Goal: Task Accomplishment & Management: Manage account settings

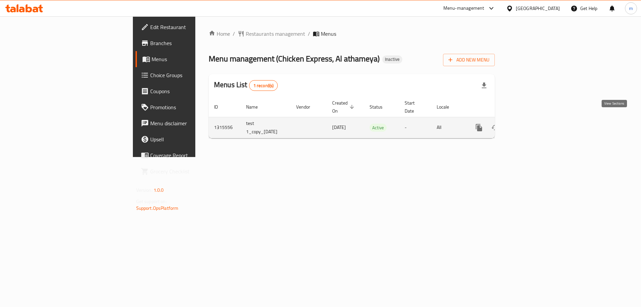
click at [530, 124] on icon "enhanced table" at bounding box center [527, 127] width 6 height 6
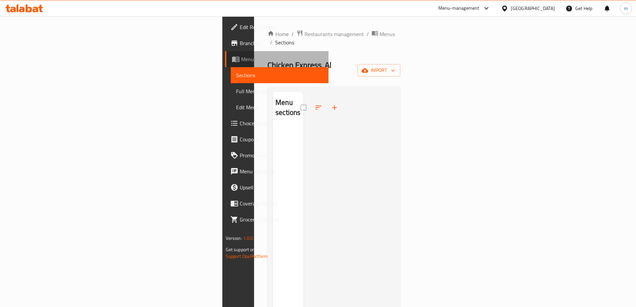
click at [241, 61] on span "Menus" at bounding box center [282, 59] width 82 height 8
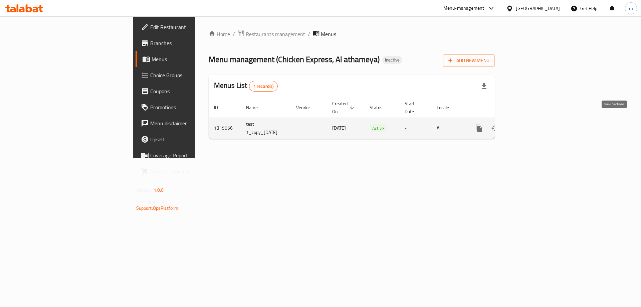
click at [531, 124] on icon "enhanced table" at bounding box center [527, 128] width 8 height 8
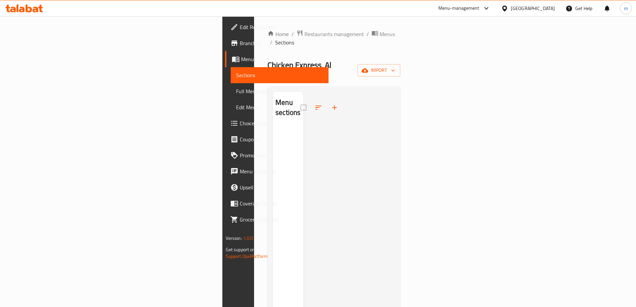
click at [241, 61] on span "Menus" at bounding box center [282, 59] width 82 height 8
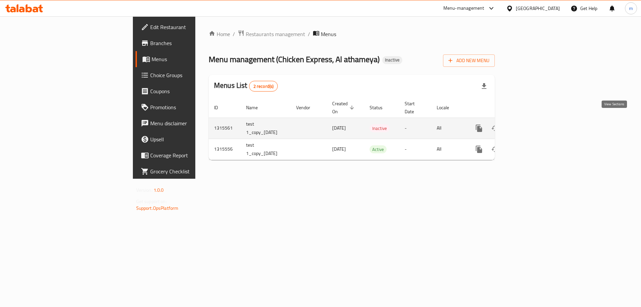
click at [530, 125] on icon "enhanced table" at bounding box center [527, 128] width 6 height 6
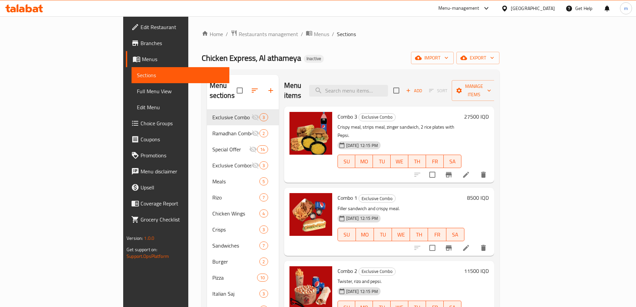
click at [142, 60] on span "Menus" at bounding box center [183, 59] width 82 height 8
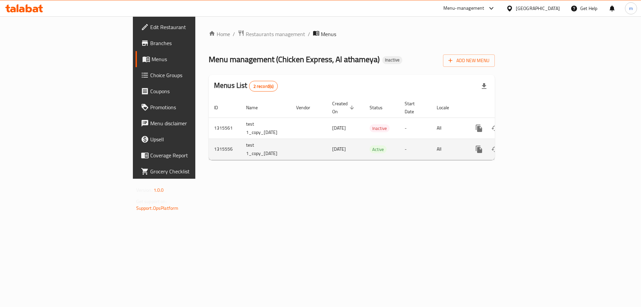
click at [535, 144] on link "enhanced table" at bounding box center [527, 149] width 16 height 16
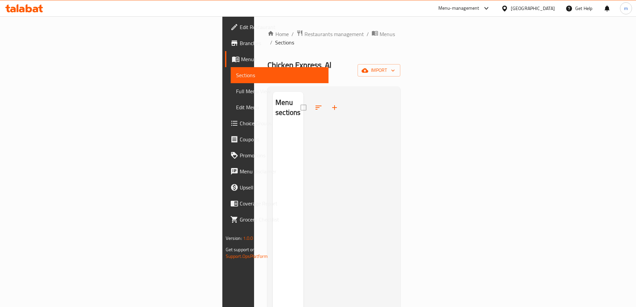
click at [231, 82] on link "Sections" at bounding box center [280, 75] width 98 height 16
click at [241, 63] on span "Menus" at bounding box center [282, 59] width 82 height 8
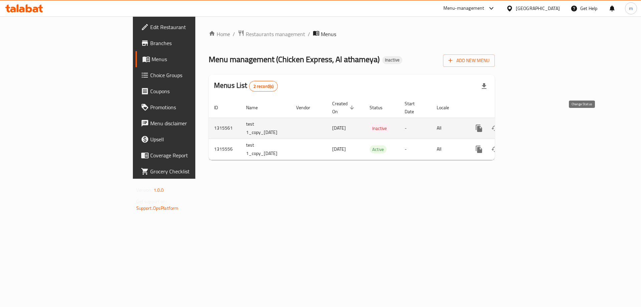
click at [499, 125] on icon "enhanced table" at bounding box center [494, 127] width 7 height 5
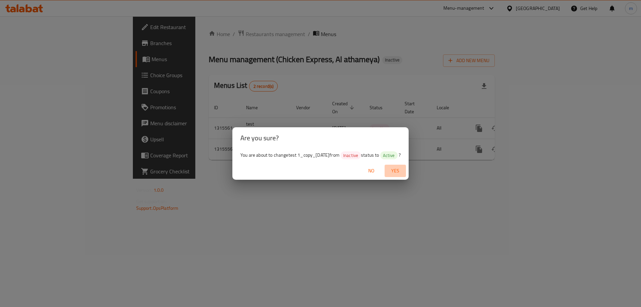
click at [398, 171] on span "Yes" at bounding box center [395, 171] width 16 height 8
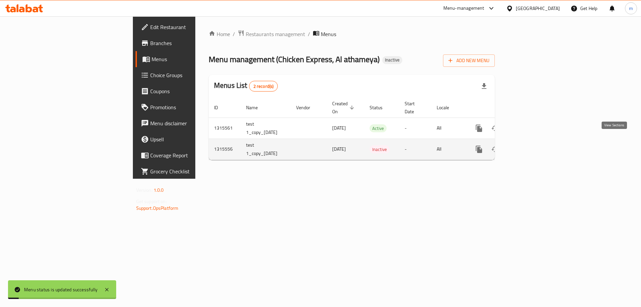
click at [531, 145] on icon "enhanced table" at bounding box center [527, 149] width 8 height 8
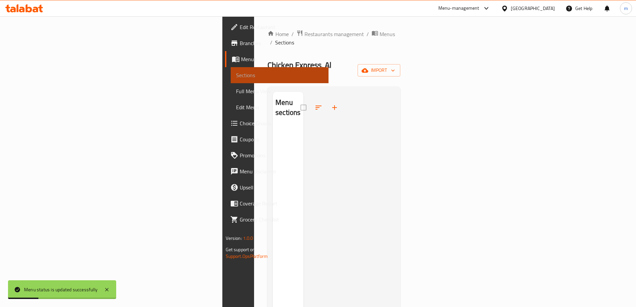
click at [236, 76] on span "Sections" at bounding box center [279, 75] width 87 height 8
click at [241, 62] on span "Menus" at bounding box center [282, 59] width 82 height 8
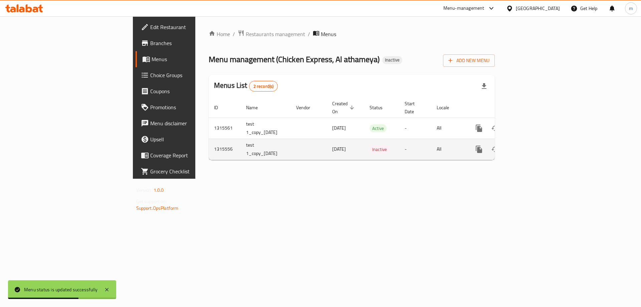
click at [531, 145] on icon "enhanced table" at bounding box center [527, 149] width 8 height 8
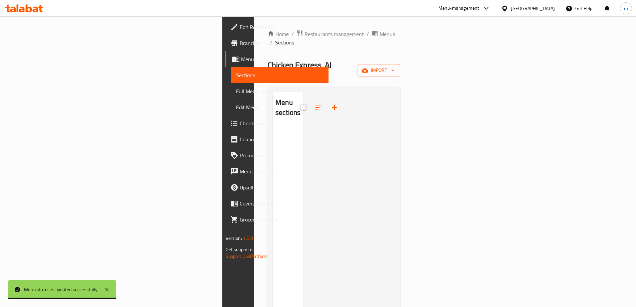
click at [236, 78] on span "Sections" at bounding box center [279, 75] width 87 height 8
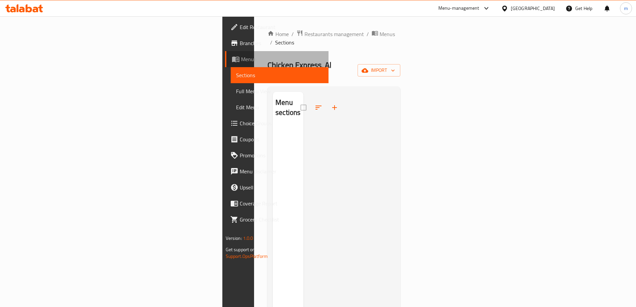
click at [241, 60] on span "Menus" at bounding box center [282, 59] width 82 height 8
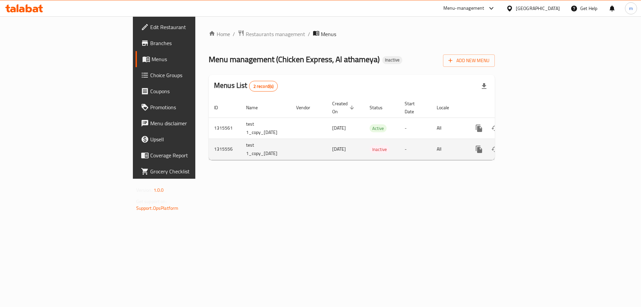
click at [513, 146] on icon "enhanced table" at bounding box center [511, 149] width 5 height 6
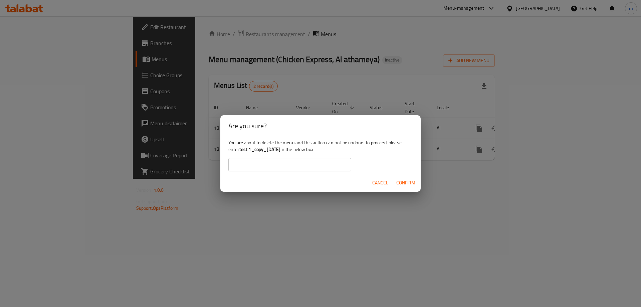
copy b "test 1_copy_02/10/202"
drag, startPoint x: 291, startPoint y: 148, endPoint x: 240, endPoint y: 147, distance: 51.1
click at [240, 147] on b "test 1_copy_02/10/2025" at bounding box center [259, 149] width 41 height 9
click at [255, 174] on div "Cancel Confirm" at bounding box center [320, 183] width 200 height 18
click at [256, 166] on input "text" at bounding box center [289, 164] width 123 height 13
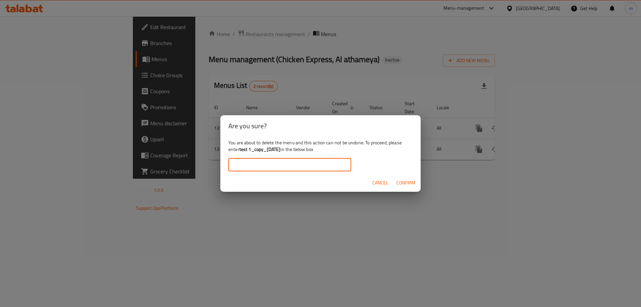
paste input "test 1_copy_02/10/202"
type input "test 1_copy_02/10/2025"
click at [410, 181] on span "Confirm" at bounding box center [405, 183] width 19 height 8
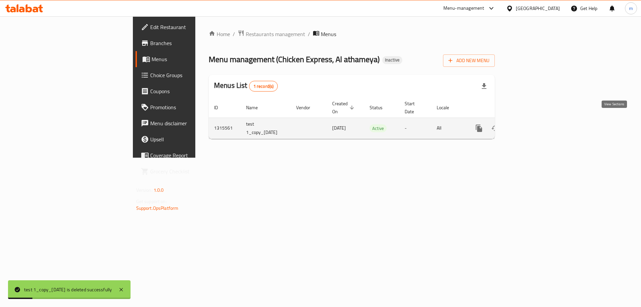
click at [531, 124] on icon "enhanced table" at bounding box center [527, 128] width 8 height 8
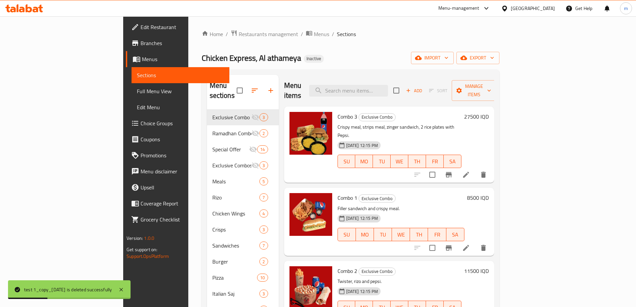
click at [137, 94] on span "Full Menu View" at bounding box center [180, 91] width 87 height 8
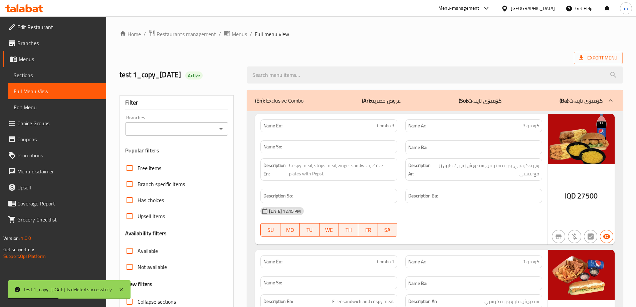
click at [222, 130] on icon "Open" at bounding box center [221, 129] width 8 height 8
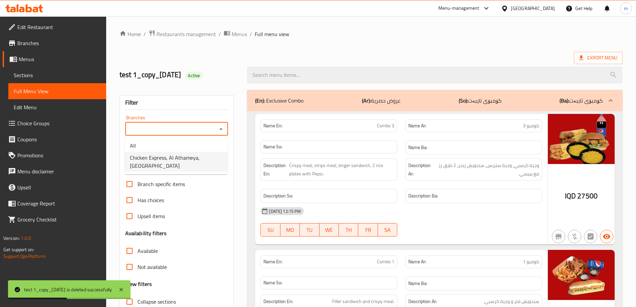
click at [180, 156] on span "Chicken Express, Al Athameya, Al-Sulaikh" at bounding box center [176, 162] width 92 height 16
type input "Chicken Express, Al Athameya, Al-Sulaikh"
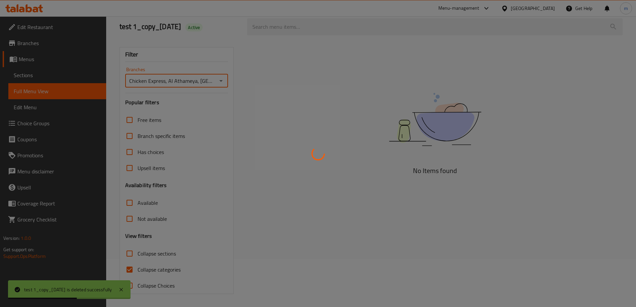
scroll to position [48, 0]
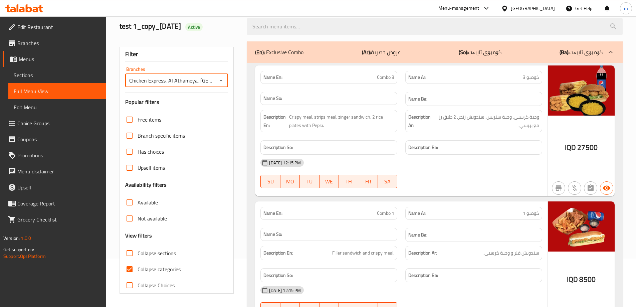
click at [137, 269] on input "Collapse categories" at bounding box center [129, 269] width 16 height 16
checkbox input "false"
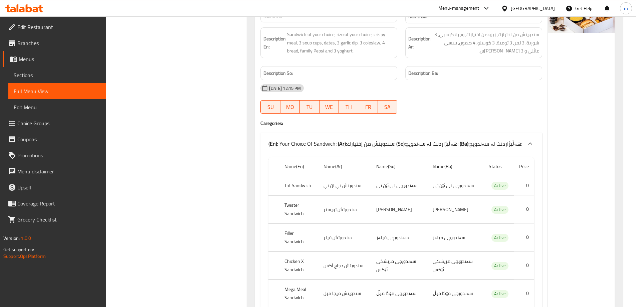
scroll to position [0, 0]
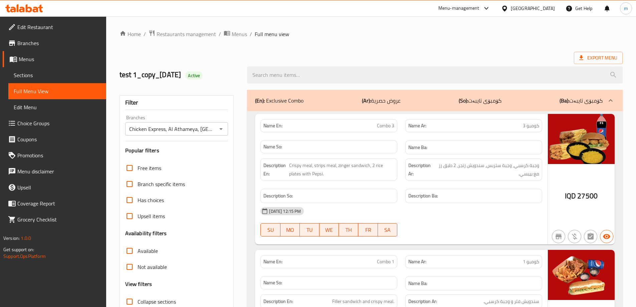
click at [220, 127] on icon "Open" at bounding box center [221, 129] width 8 height 8
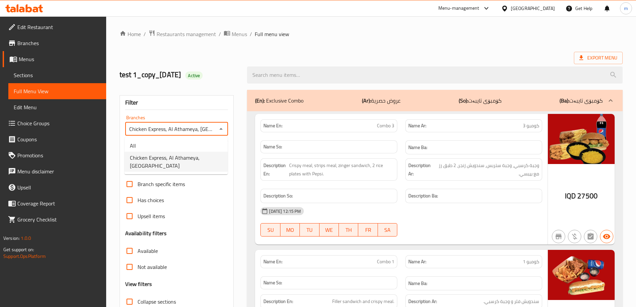
scroll to position [0, 7]
click at [220, 127] on icon "Close" at bounding box center [221, 129] width 8 height 8
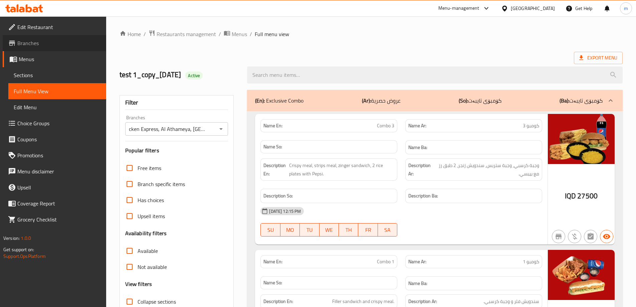
click at [39, 40] on span "Branches" at bounding box center [58, 43] width 83 height 8
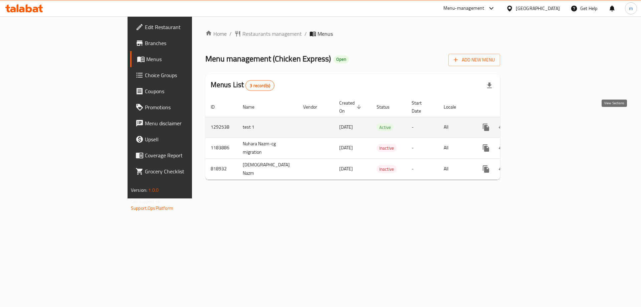
click at [542, 119] on link "enhanced table" at bounding box center [534, 127] width 16 height 16
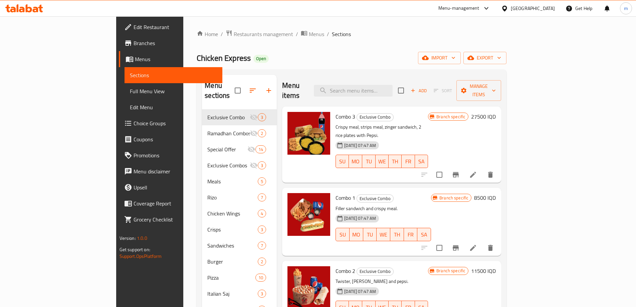
click at [130, 76] on span "Sections" at bounding box center [173, 75] width 87 height 8
click at [119, 64] on link "Menus" at bounding box center [170, 59] width 103 height 16
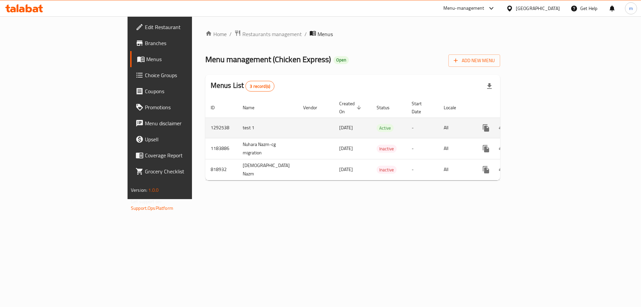
click at [494, 120] on button "more" at bounding box center [486, 128] width 16 height 16
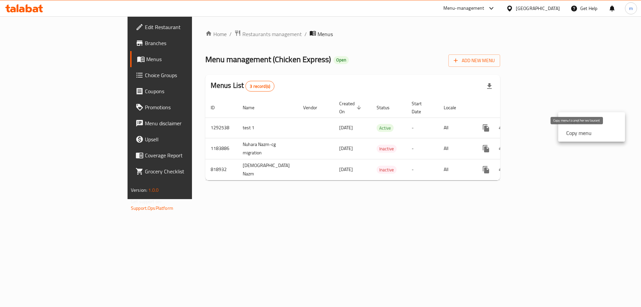
click at [573, 133] on strong "Copy menu" at bounding box center [578, 133] width 25 height 8
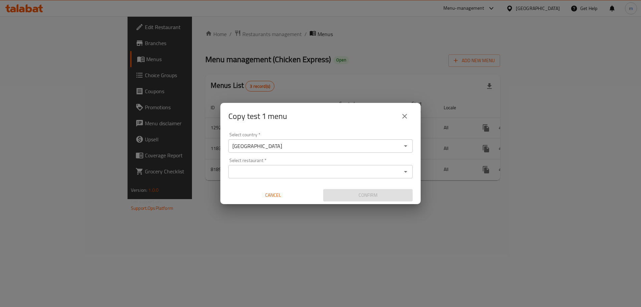
click at [267, 176] on input "Select restaurant   *" at bounding box center [314, 171] width 169 height 9
paste input "707274"
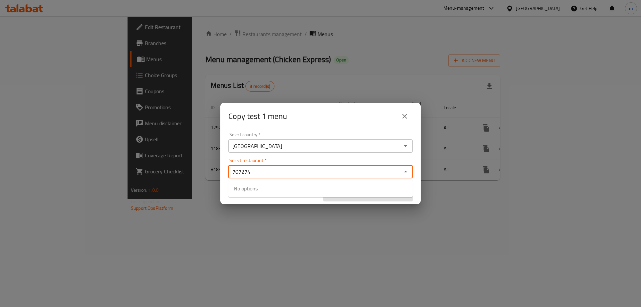
type input "707274"
click at [225, 170] on div "Select country   * [GEOGRAPHIC_DATA] Select country * Select restaurant   * Sel…" at bounding box center [320, 166] width 200 height 74
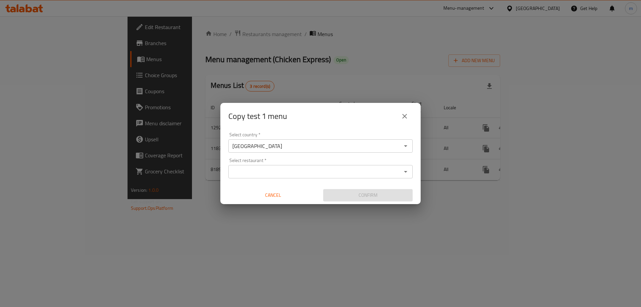
click at [260, 166] on div "Select restaurant *" at bounding box center [320, 171] width 184 height 13
paste input "707274"
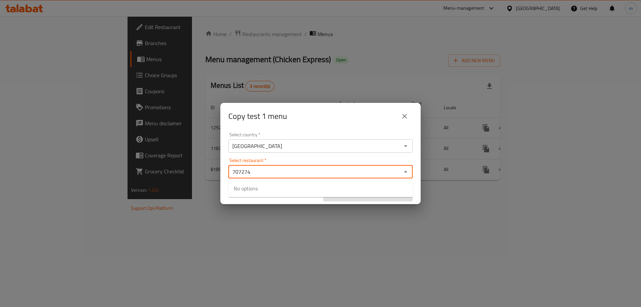
type input "707274"
click at [304, 155] on div "Select country   * [GEOGRAPHIC_DATA] Select country * Select restaurant   * Sel…" at bounding box center [320, 166] width 200 height 74
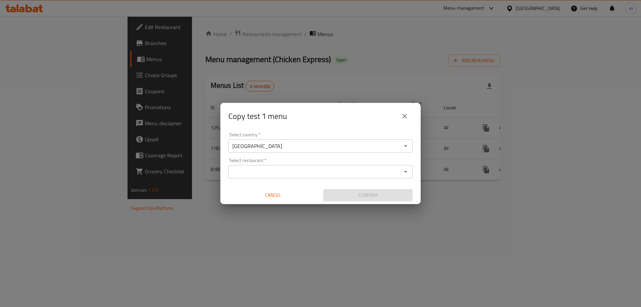
click at [262, 169] on input "Select restaurant   *" at bounding box center [314, 171] width 169 height 9
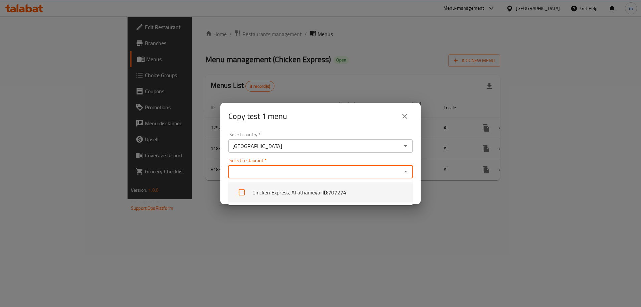
click at [264, 189] on li "Chicken Express, Al athameya - ID: 707274" at bounding box center [320, 192] width 184 height 20
click at [362, 161] on div "Select restaurant   * Chicken Express, [GEOGRAPHIC_DATA] Select restaurant *" at bounding box center [320, 168] width 184 height 20
click at [371, 160] on div "Select restaurant   * Chicken Express, [GEOGRAPHIC_DATA] Select restaurant *" at bounding box center [320, 168] width 184 height 20
click at [394, 191] on li "Chicken Express, Al athameya - ID: 707274" at bounding box center [320, 192] width 184 height 20
click at [306, 189] on li "Chicken Express, Al athameya - ID: 707274" at bounding box center [320, 192] width 184 height 20
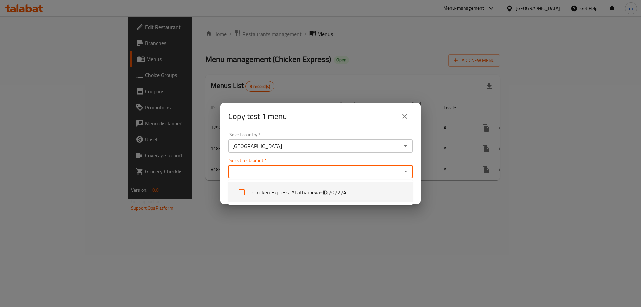
checkbox input "true"
click at [289, 156] on div "Select country   * [GEOGRAPHIC_DATA] Select country * Select restaurant   * Chi…" at bounding box center [320, 166] width 200 height 74
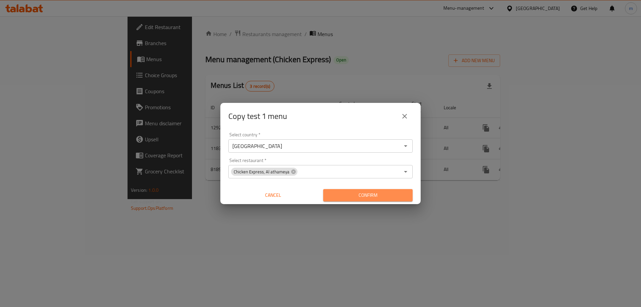
click at [377, 193] on span "Confirm" at bounding box center [367, 195] width 79 height 8
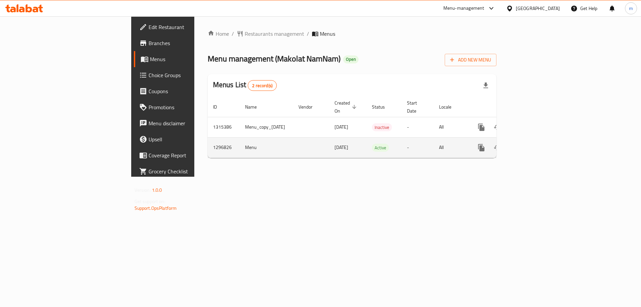
click at [532, 145] on icon "enhanced table" at bounding box center [529, 148] width 6 height 6
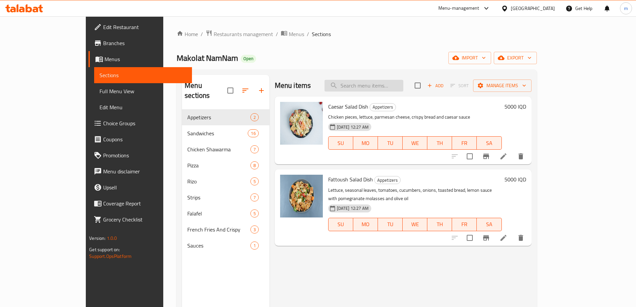
click at [398, 86] on input "search" at bounding box center [363, 86] width 79 height 12
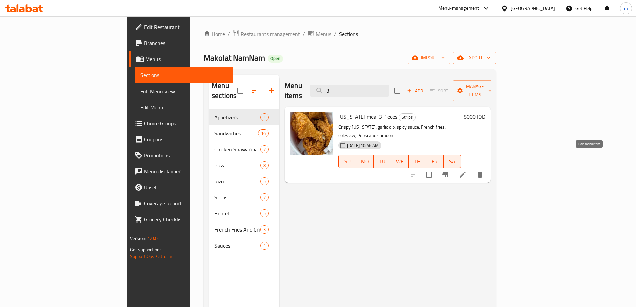
type input "3"
click at [467, 171] on icon at bounding box center [463, 175] width 8 height 8
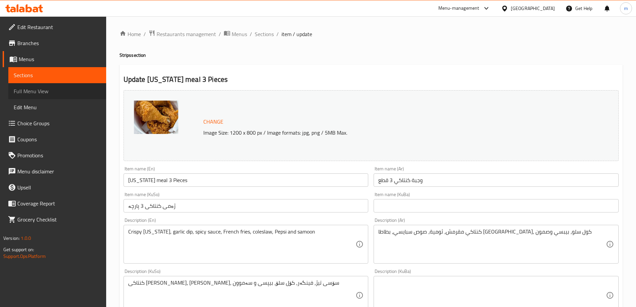
click at [33, 87] on span "Full Menu View" at bounding box center [57, 91] width 87 height 8
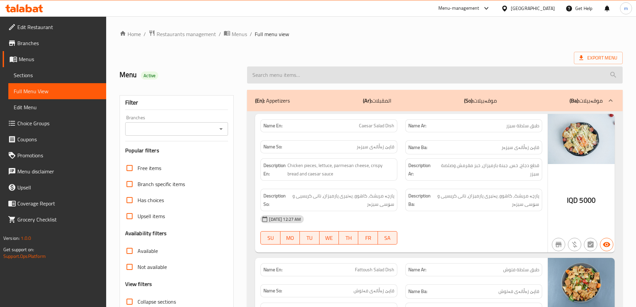
click at [321, 76] on input "search" at bounding box center [434, 74] width 375 height 17
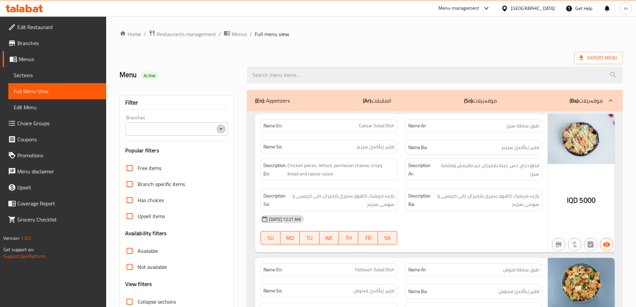
click at [220, 132] on icon "Open" at bounding box center [221, 129] width 8 height 8
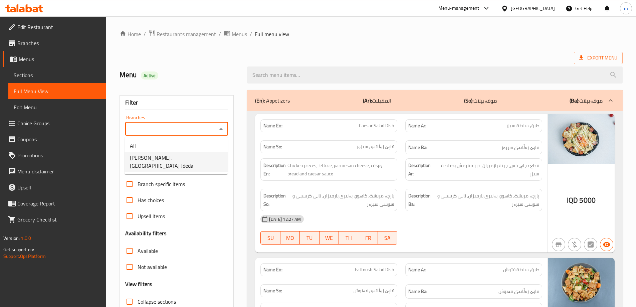
click at [178, 157] on span "Makolat NamNam, Baghdad Jdeda" at bounding box center [176, 162] width 92 height 16
type input "Makolat NamNam, Baghdad Jdeda"
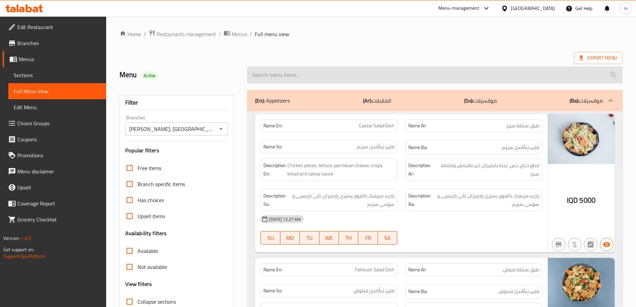
click at [340, 80] on input "search" at bounding box center [434, 74] width 375 height 17
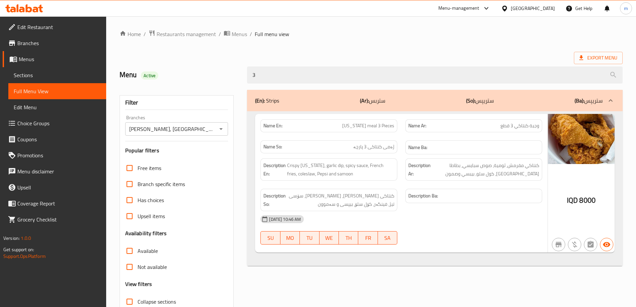
click at [358, 122] on span "Kentucky meal 3 Pieces" at bounding box center [368, 125] width 52 height 7
copy span "Kentucky meal 3 Pieces"
click at [332, 84] on div "3" at bounding box center [434, 74] width 383 height 25
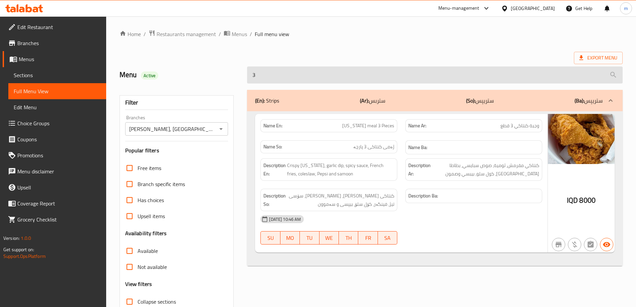
click at [331, 78] on input "3" at bounding box center [434, 74] width 375 height 17
paste input "Kentucky meal 3 Pieces"
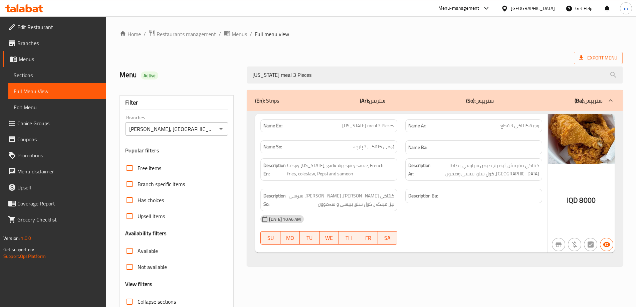
type input "Kentucky meal 3 Pieces"
click at [321, 39] on div "Home / Restaurants management / Menus / Full menu view Export Menu Menu Active …" at bounding box center [370, 186] width 503 height 312
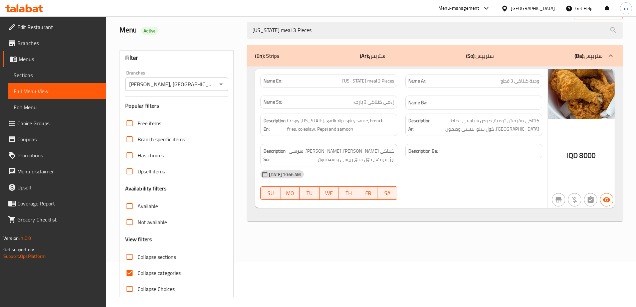
scroll to position [48, 0]
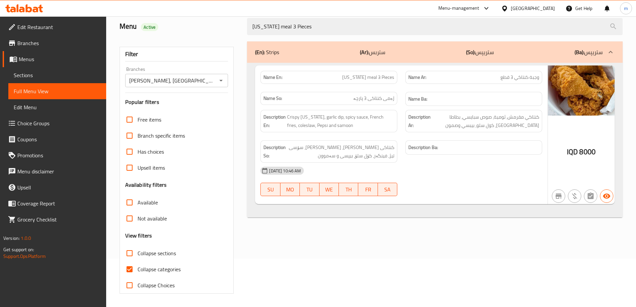
click at [140, 265] on span "Collapse categories" at bounding box center [159, 269] width 43 height 8
click at [138, 264] on input "Collapse categories" at bounding box center [129, 269] width 16 height 16
checkbox input "false"
click at [40, 76] on span "Sections" at bounding box center [57, 75] width 87 height 8
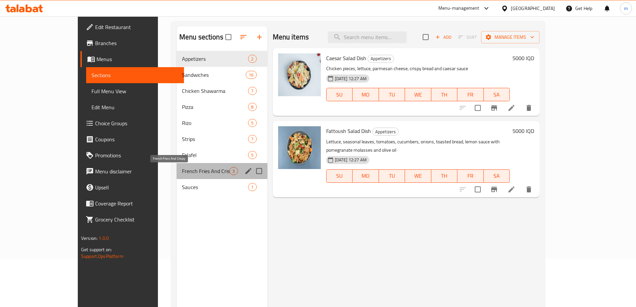
click at [182, 173] on span "French Fries And Crispy" at bounding box center [206, 171] width 48 height 8
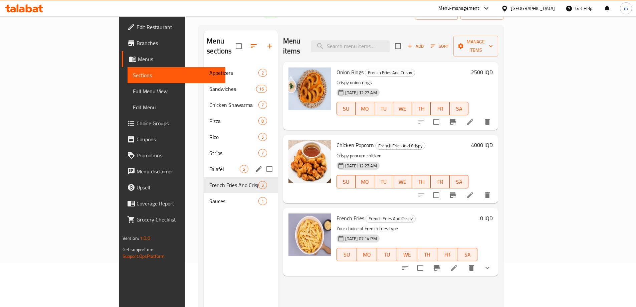
scroll to position [26, 0]
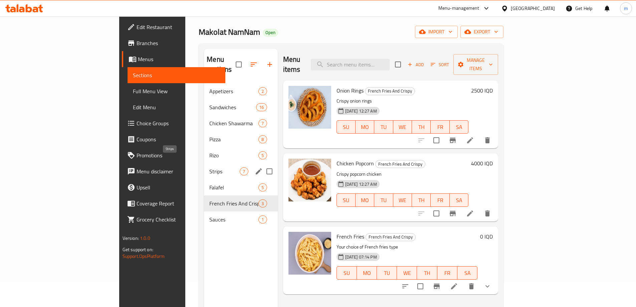
click at [209, 167] on span "Strips" at bounding box center [224, 171] width 30 height 8
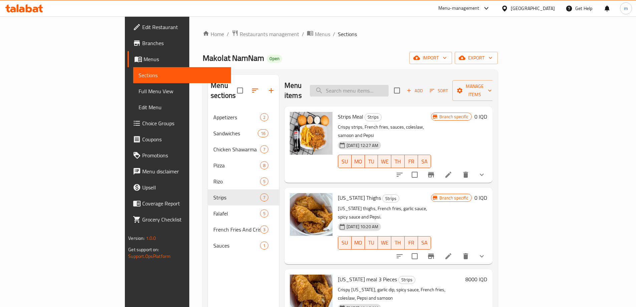
click at [378, 85] on input "search" at bounding box center [349, 91] width 79 height 12
paste input "وجبه كنتاكي 7 قطع"
type input "وجبه كنتاكي 7 قطع"
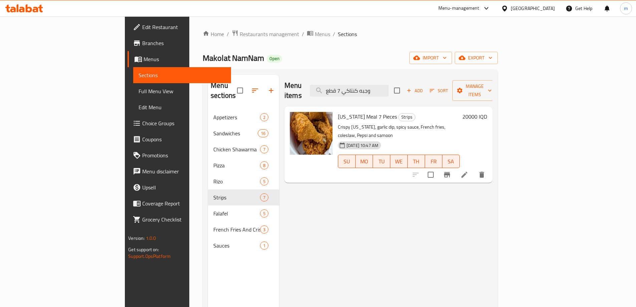
click at [142, 122] on span "Choice Groups" at bounding box center [183, 123] width 83 height 8
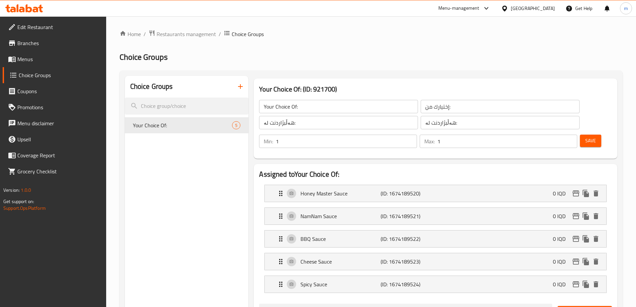
click at [341, 185] on li "Honey Master Sauce (ID: 1674189520) 0 IQD Name (En) Honey Master Sauce Name (En…" at bounding box center [435, 193] width 353 height 23
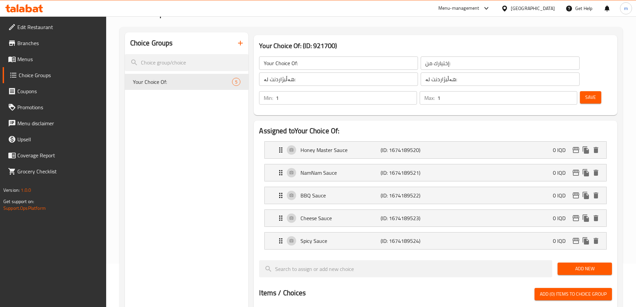
scroll to position [44, 0]
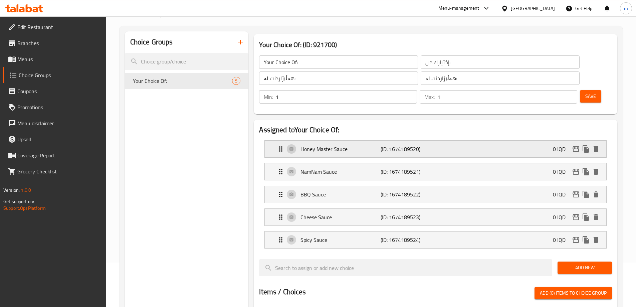
click at [300, 141] on div "Honey Master Sauce (ID: 1674189520) 0 IQD" at bounding box center [437, 149] width 321 height 17
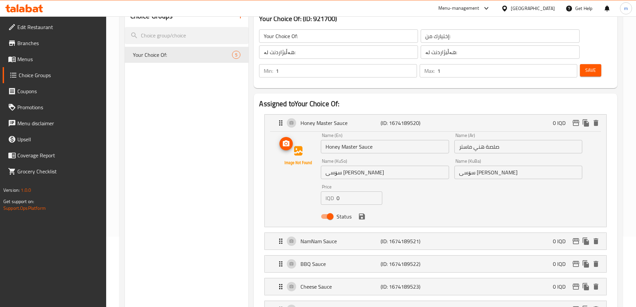
scroll to position [134, 0]
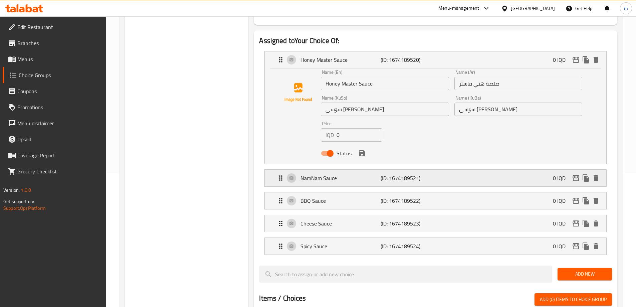
click at [335, 174] on p "NamNam Sauce" at bounding box center [340, 178] width 80 height 8
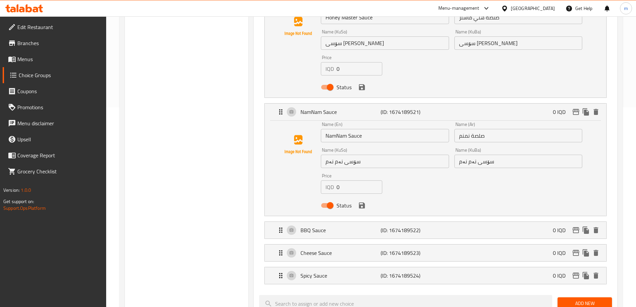
scroll to position [200, 0]
click at [337, 225] on p "BBQ Sauce" at bounding box center [340, 229] width 80 height 8
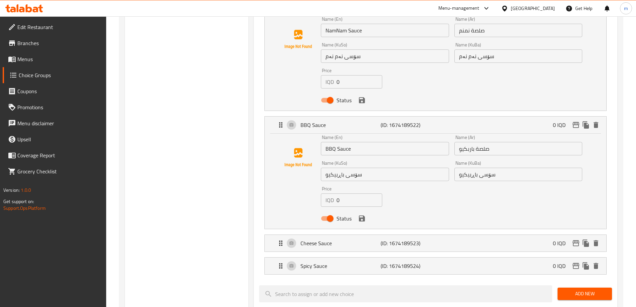
scroll to position [311, 0]
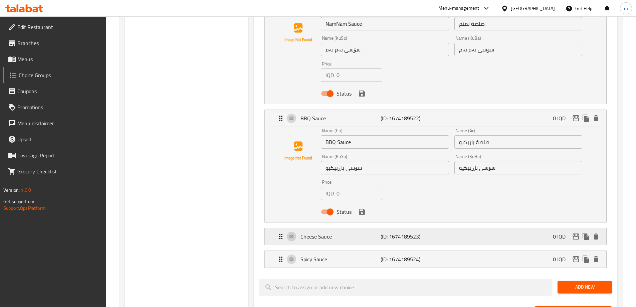
click at [323, 228] on div "Cheese Sauce (ID: 1674189523) 0 IQD" at bounding box center [437, 236] width 321 height 17
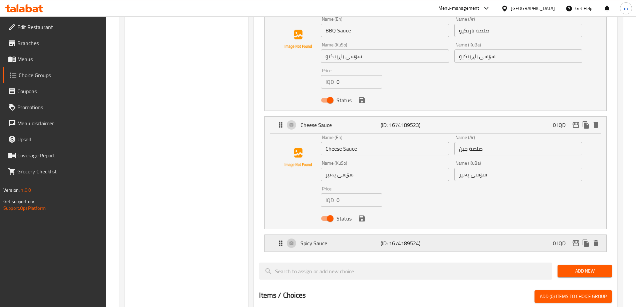
click at [341, 239] on p "Spicy Sauce" at bounding box center [340, 243] width 80 height 8
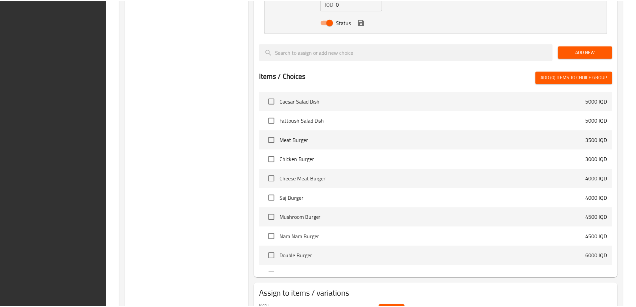
scroll to position [758, 0]
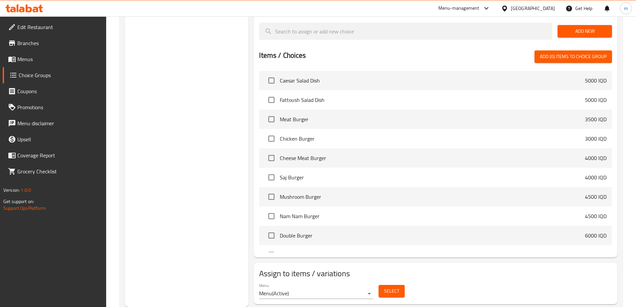
click at [48, 54] on link "Menus" at bounding box center [54, 59] width 103 height 16
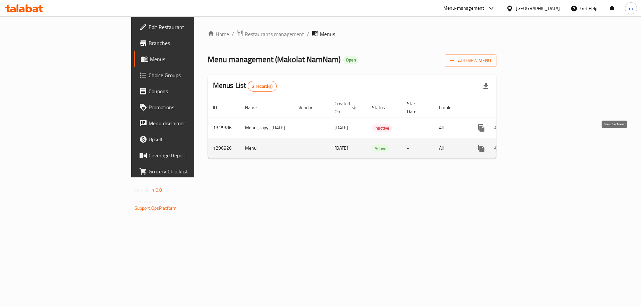
click at [532, 145] on icon "enhanced table" at bounding box center [529, 148] width 6 height 6
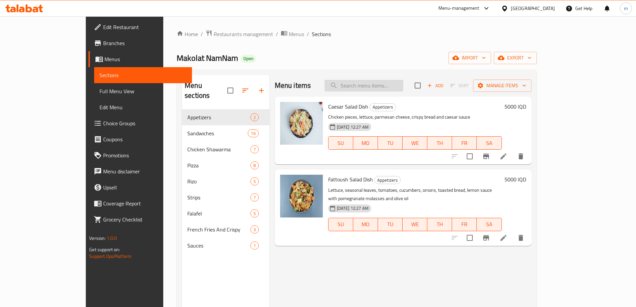
click at [403, 87] on input "search" at bounding box center [363, 86] width 79 height 12
paste input "وجبه كنتاكي 7 قطع"
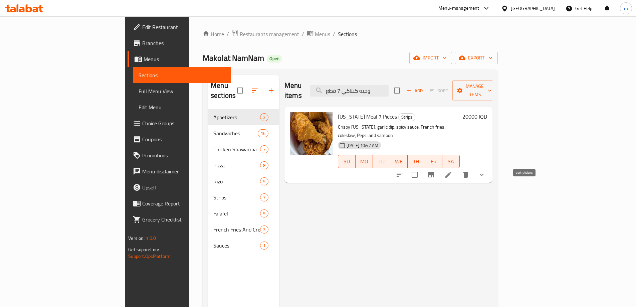
type input "وجبه كنتاكي 7 قطع"
click at [404, 171] on icon "sort-choices" at bounding box center [400, 175] width 8 height 8
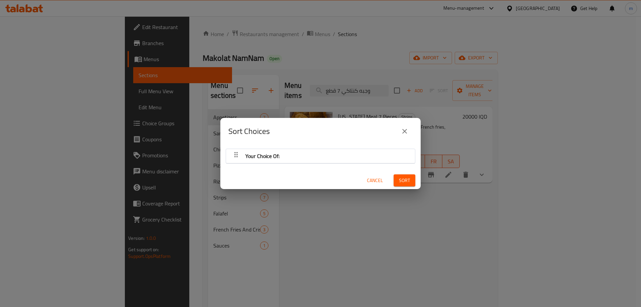
click at [310, 153] on div "Your Choice Of:" at bounding box center [320, 156] width 182 height 16
click at [364, 179] on button "Cancel" at bounding box center [374, 180] width 21 height 12
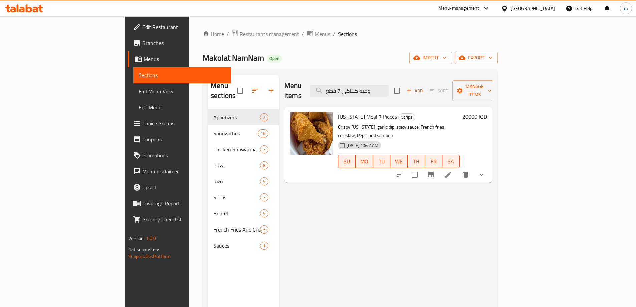
click at [139, 90] on span "Full Menu View" at bounding box center [182, 91] width 87 height 8
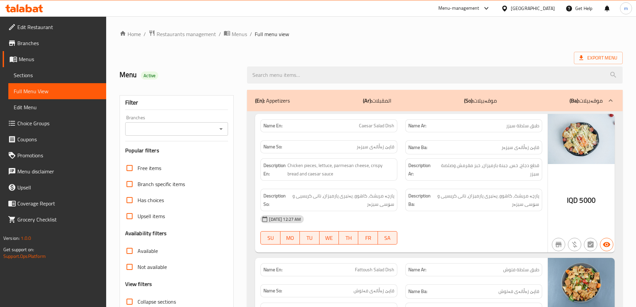
click at [218, 126] on icon "Open" at bounding box center [221, 129] width 8 height 8
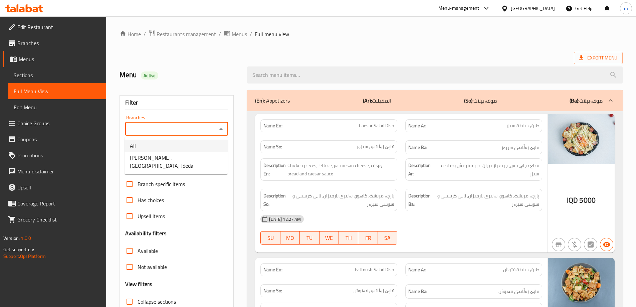
click at [170, 152] on li "Makolat NamNam, Baghdad Jdeda" at bounding box center [175, 162] width 103 height 20
type input "Makolat NamNam, Baghdad Jdeda"
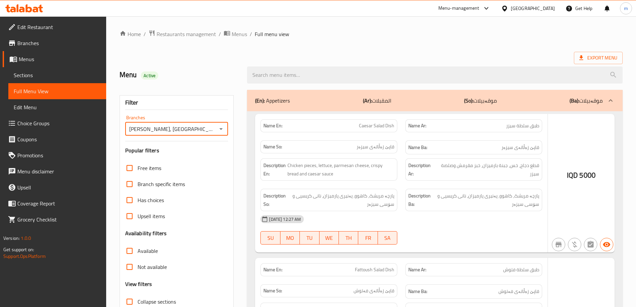
click at [316, 75] on div at bounding box center [318, 153] width 636 height 307
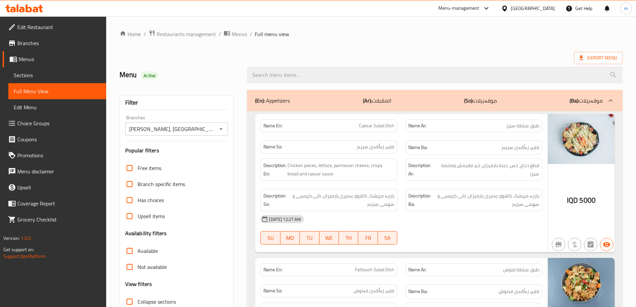
click at [316, 75] on input "search" at bounding box center [434, 74] width 375 height 17
paste input "وجبه كنتاكي 7 قطع"
type input "وجبه كنتاكي 7 قطع"
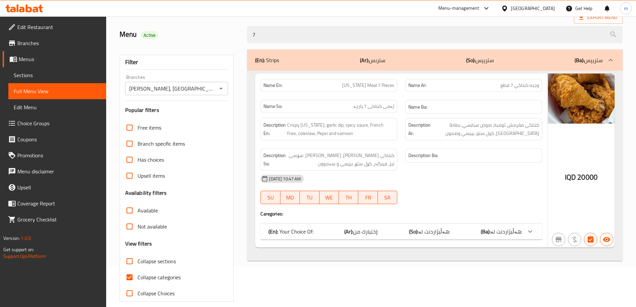
scroll to position [44, 0]
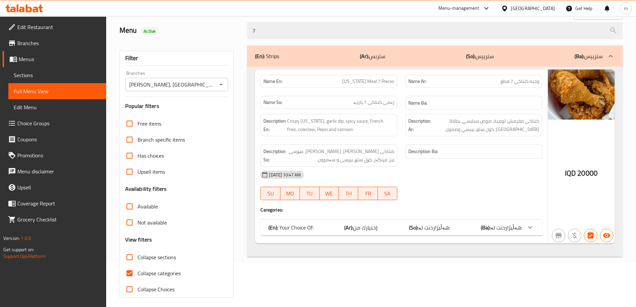
click at [360, 84] on span "Kentucky Meal 7 Pieces" at bounding box center [368, 81] width 52 height 7
copy span "Kentucky Meal 7 Pieces"
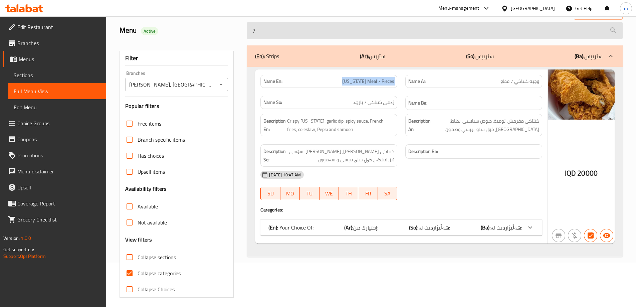
click at [305, 33] on input "7" at bounding box center [434, 30] width 375 height 17
paste input "Kentucky Meal 7 Pieces"
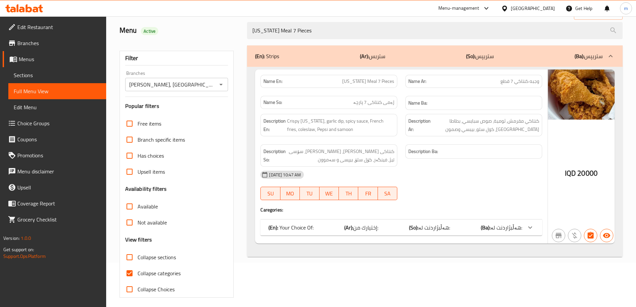
type input "Kentucky Meal 7 Pieces"
click at [228, 42] on div "Filter Branches Makolat NamNam, Baghdad Jdeda Branches Popular filters Free ite…" at bounding box center [179, 171] width 128 height 260
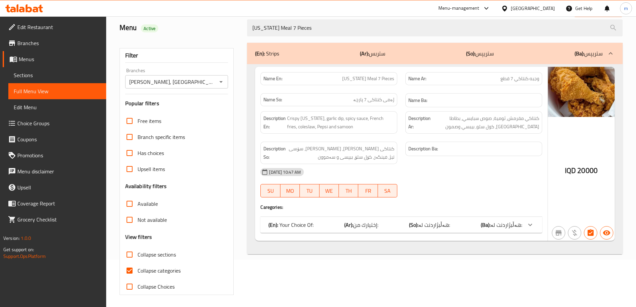
scroll to position [48, 0]
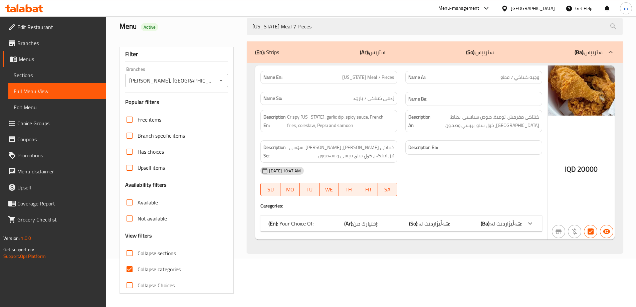
click at [133, 269] on input "Collapse categories" at bounding box center [129, 269] width 16 height 16
checkbox input "false"
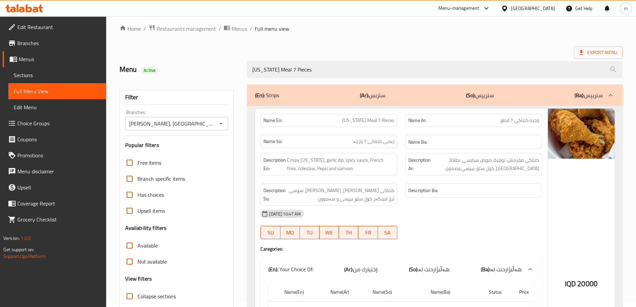
scroll to position [0, 0]
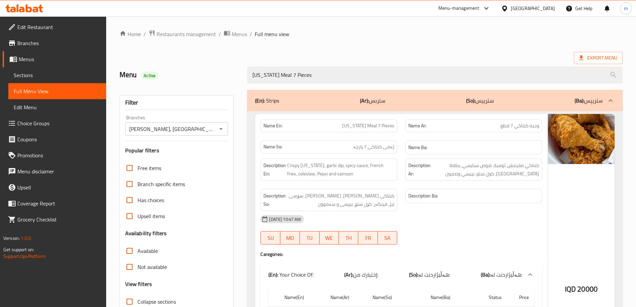
click at [249, 131] on div "Name En: Kentucky Meal 7 Pieces Name Ar: وجبه كنتاكي 7 قطع Name So: ژەمی کنتاکی…" at bounding box center [434, 277] width 375 height 332
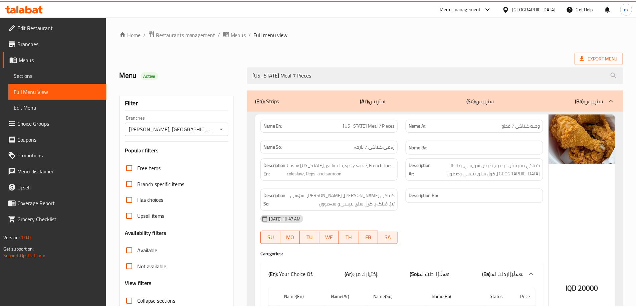
scroll to position [142, 0]
